Goal: Task Accomplishment & Management: Use online tool/utility

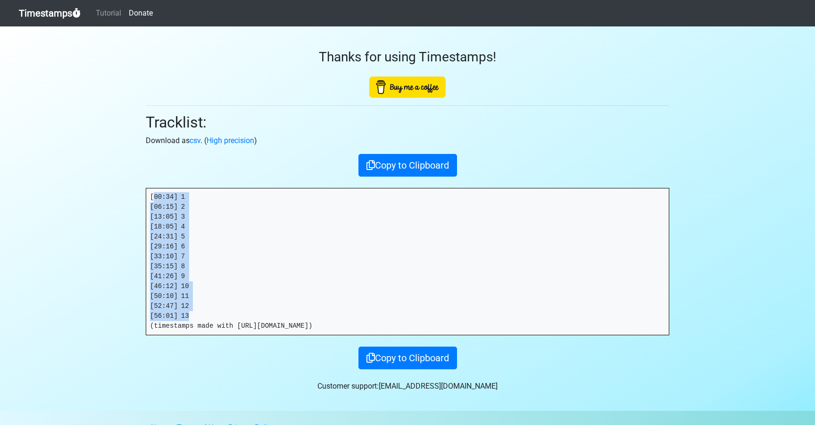
click at [54, 14] on link "Timestamps" at bounding box center [50, 13] width 62 height 19
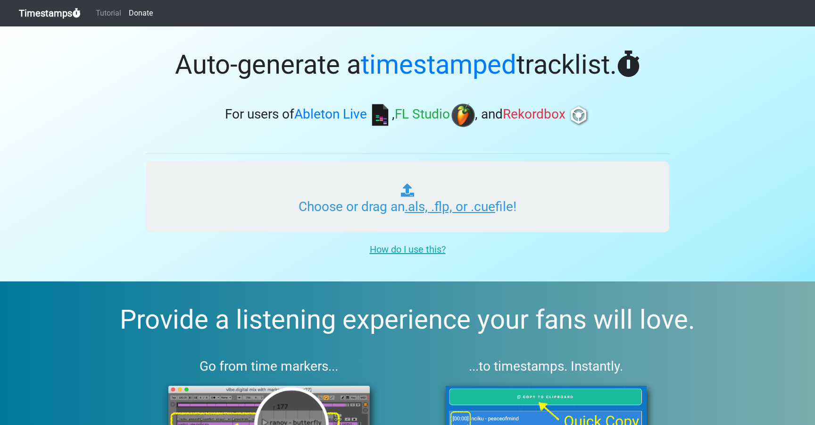
type input "C:\fakepath\ITM_XL_PLAYLIST_050_LUCID__CHILL_HOUSE_250922.als"
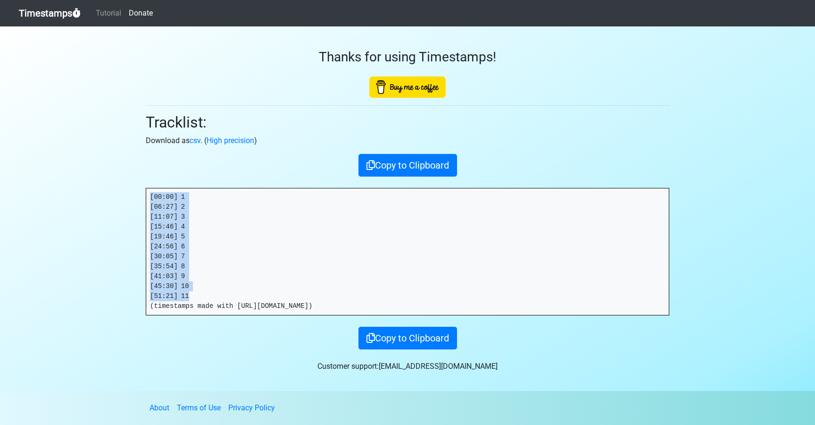
drag, startPoint x: 169, startPoint y: 286, endPoint x: 145, endPoint y: 187, distance: 101.9
click at [145, 187] on div "Thanks for using Timestamps! Tracklist: Download as csv . ( High precision ) Co…" at bounding box center [408, 187] width 538 height 323
copy pre "[00:00] 1 [06:27] 2 [11:07] 3 [15:46] 4 [19:46] 5 [24:56] 6 [30:05] 7 [35:54] 8…"
click at [59, 13] on link "Timestamps" at bounding box center [50, 13] width 62 height 19
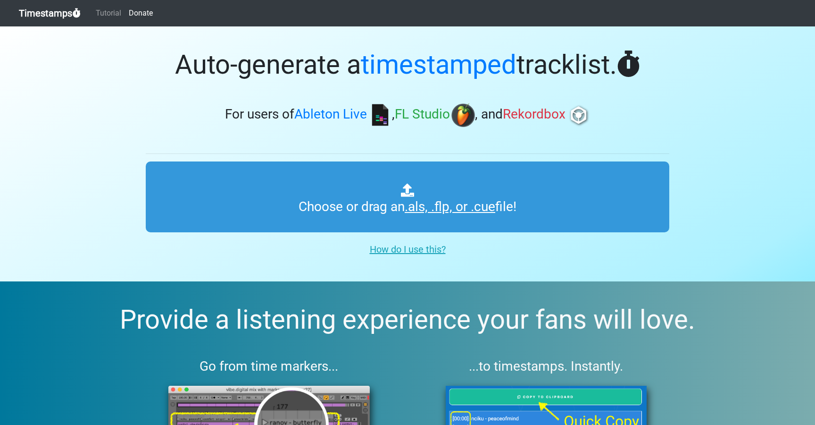
type input "C:\fakepath\ITM_XL_PLAYLIST_051_LUCID__CHILL_HOUSE_250922.als"
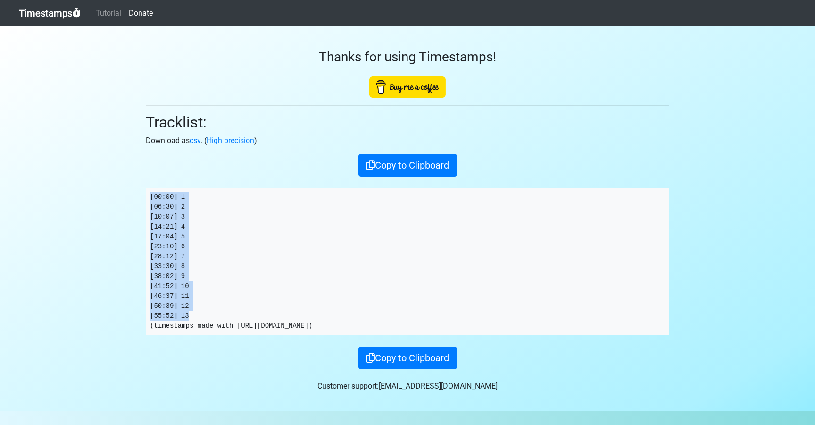
drag, startPoint x: 169, startPoint y: 288, endPoint x: 151, endPoint y: 182, distance: 108.2
click at [151, 182] on div "Thanks for using Timestamps! Tracklist: Download as csv . ( High precision ) Co…" at bounding box center [408, 197] width 538 height 342
copy pre "[00:00] 1 [06:30] 2 [10:07] 3 [14:21] 4 [17:04] 5 [23:10] 6 [28:12] 7 [33:30] 8…"
